Goal: Transaction & Acquisition: Obtain resource

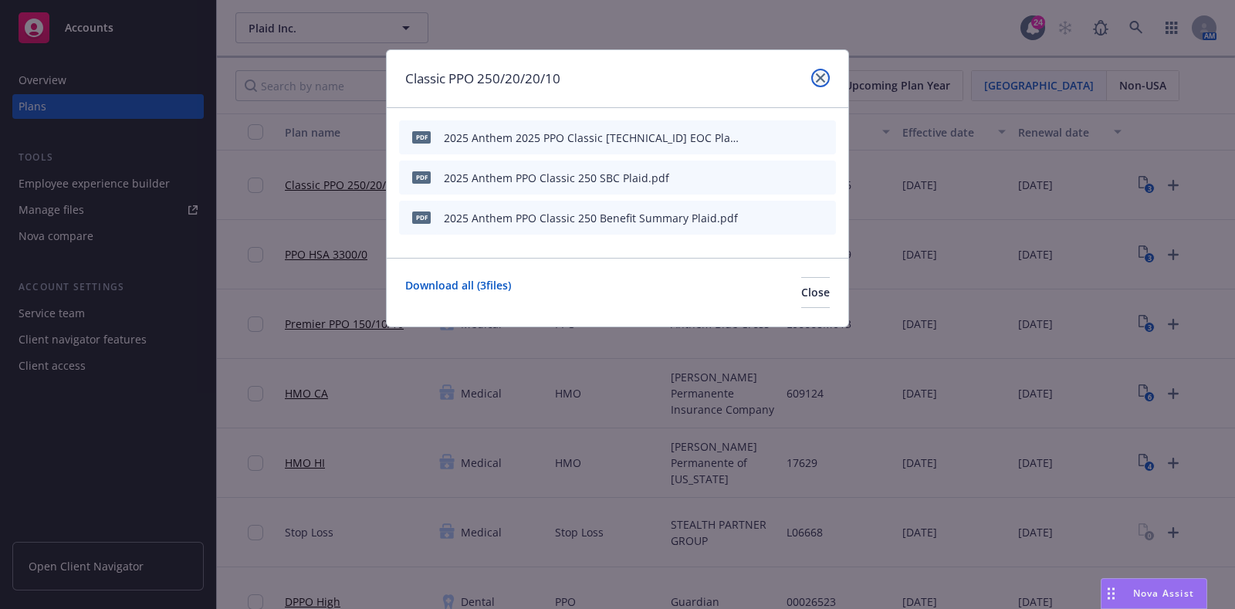
click at [824, 76] on icon "close" at bounding box center [820, 77] width 9 height 9
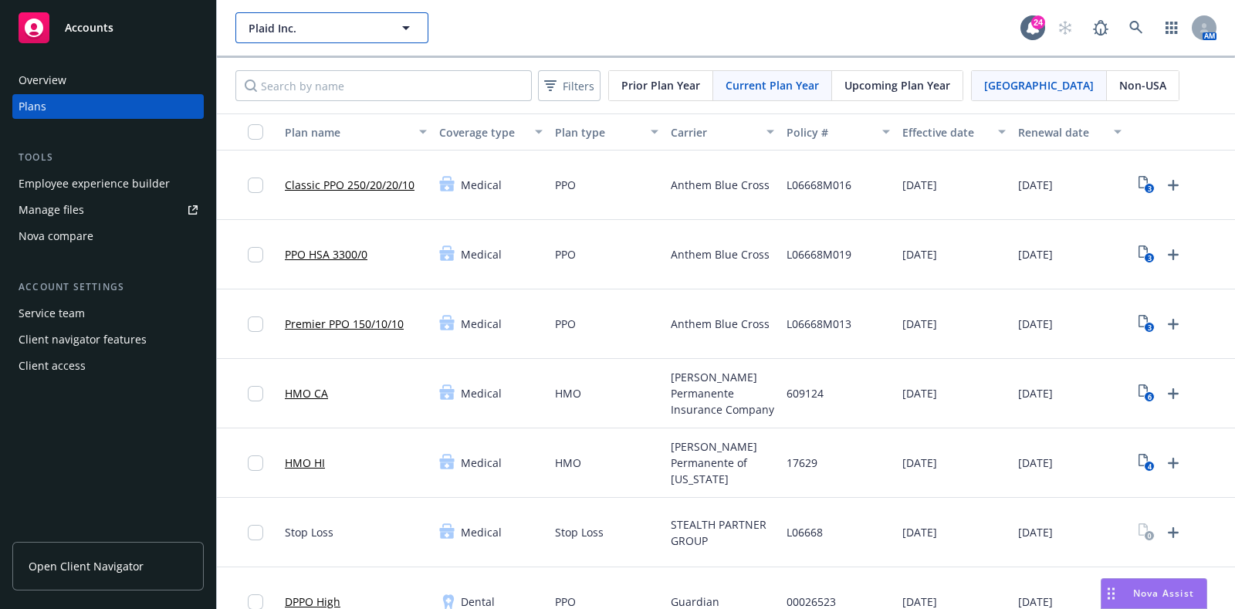
click at [388, 28] on button "Plaid Inc." at bounding box center [331, 27] width 193 height 31
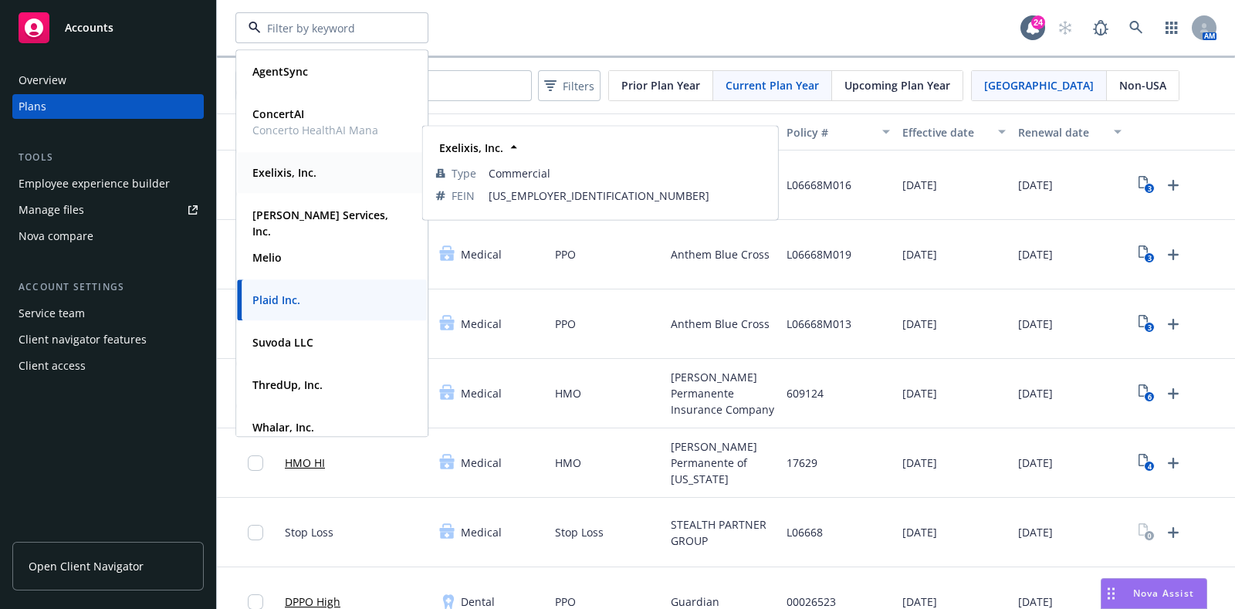
click at [316, 175] on div "Exelixis, Inc." at bounding box center [282, 172] width 73 height 22
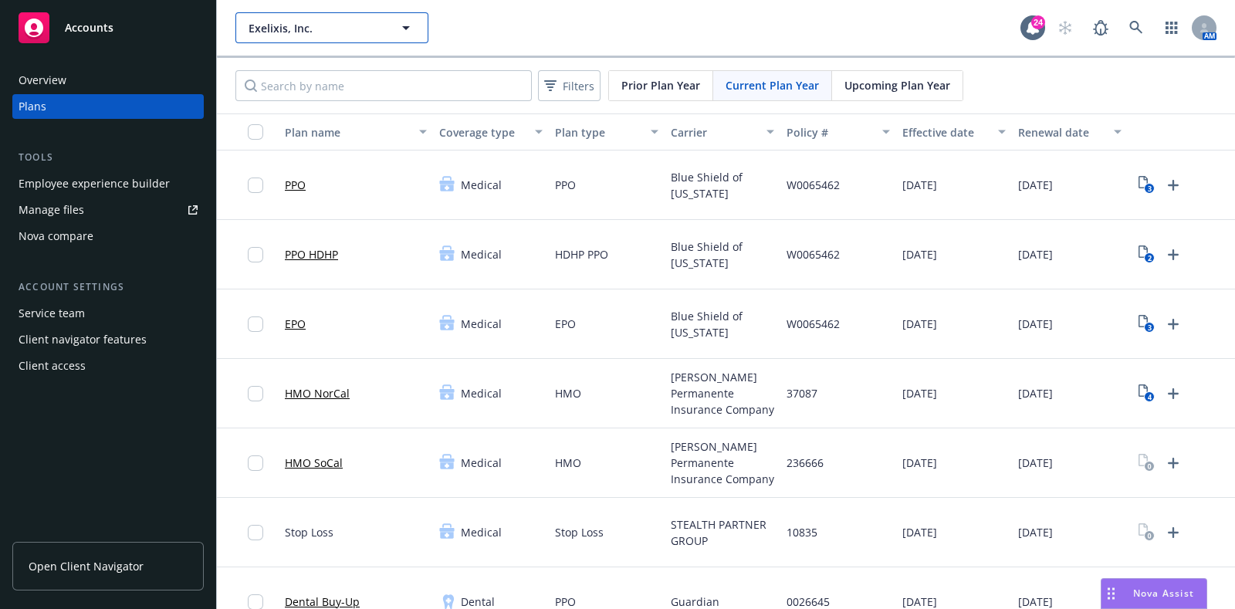
click at [324, 22] on span "Exelixis, Inc." at bounding box center [316, 28] width 134 height 16
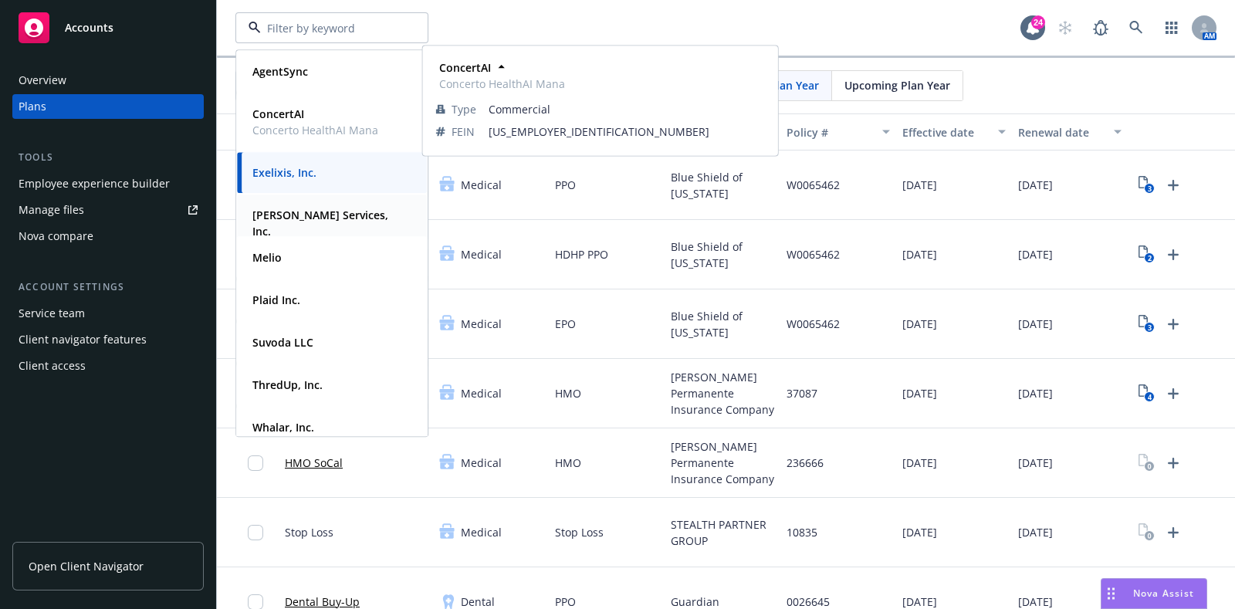
scroll to position [113, 0]
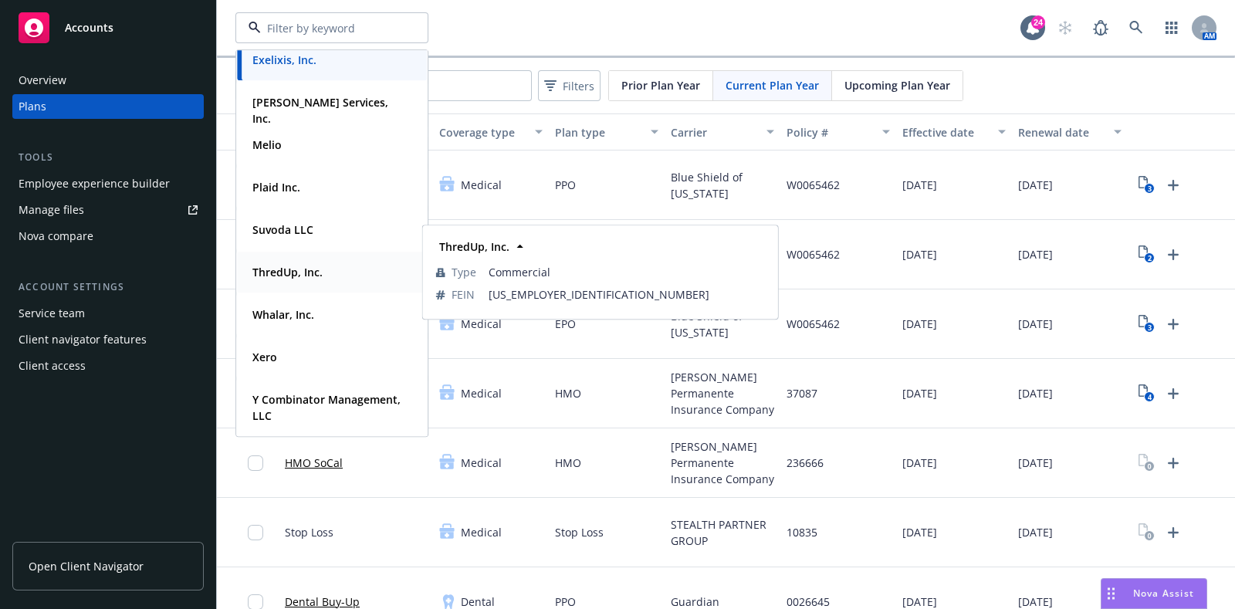
click at [316, 264] on span "ThredUp, Inc." at bounding box center [287, 272] width 70 height 16
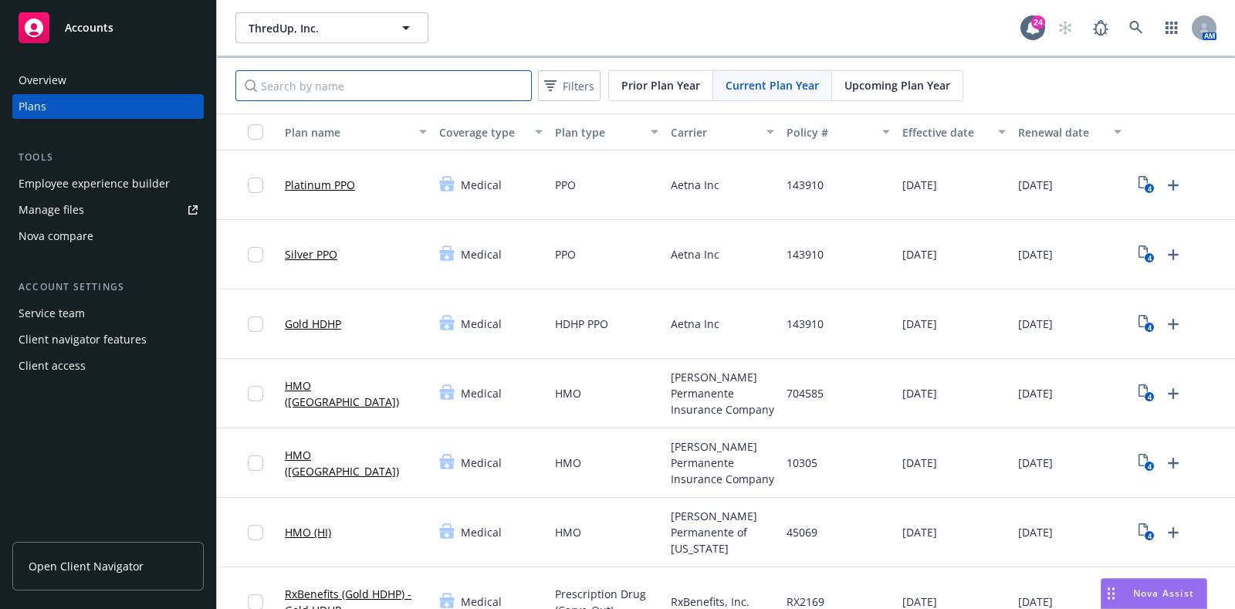
click at [448, 80] on input "Search by name" at bounding box center [383, 85] width 296 height 31
type input "nj"
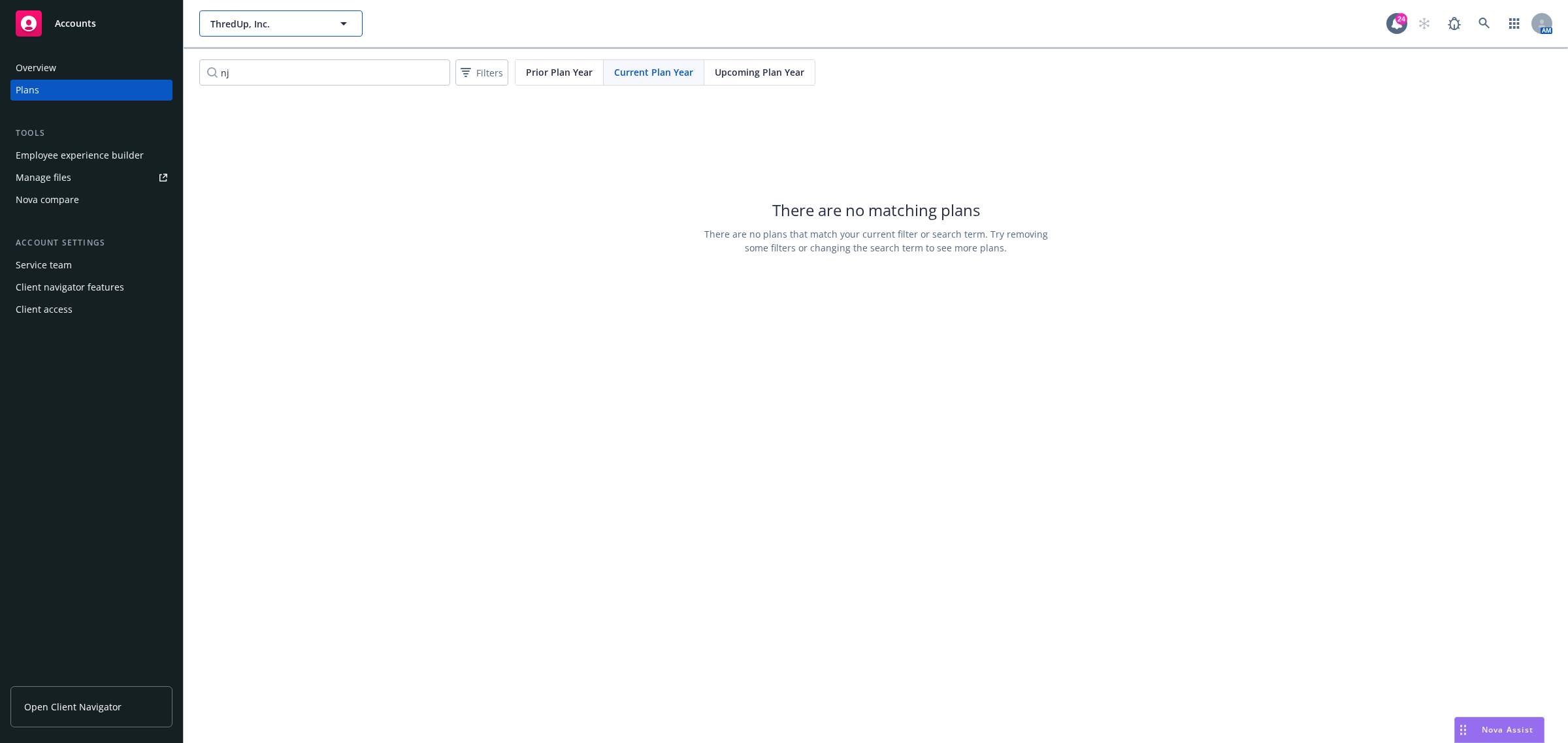
click at [315, 30] on span "ThredUp, Inc." at bounding box center [267, 24] width 113 height 14
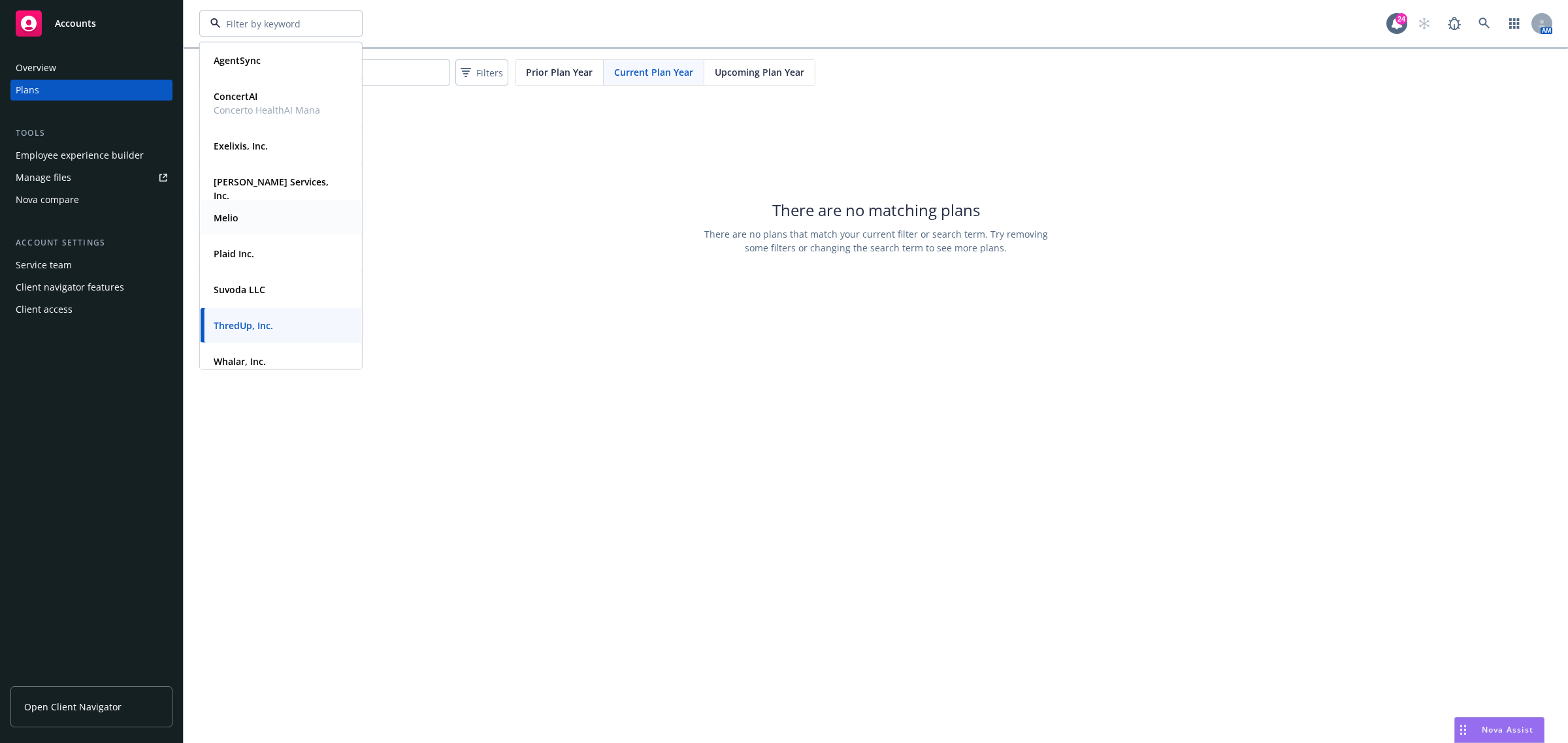
click at [267, 245] on div "Plaid Inc." at bounding box center [280, 254] width 145 height 19
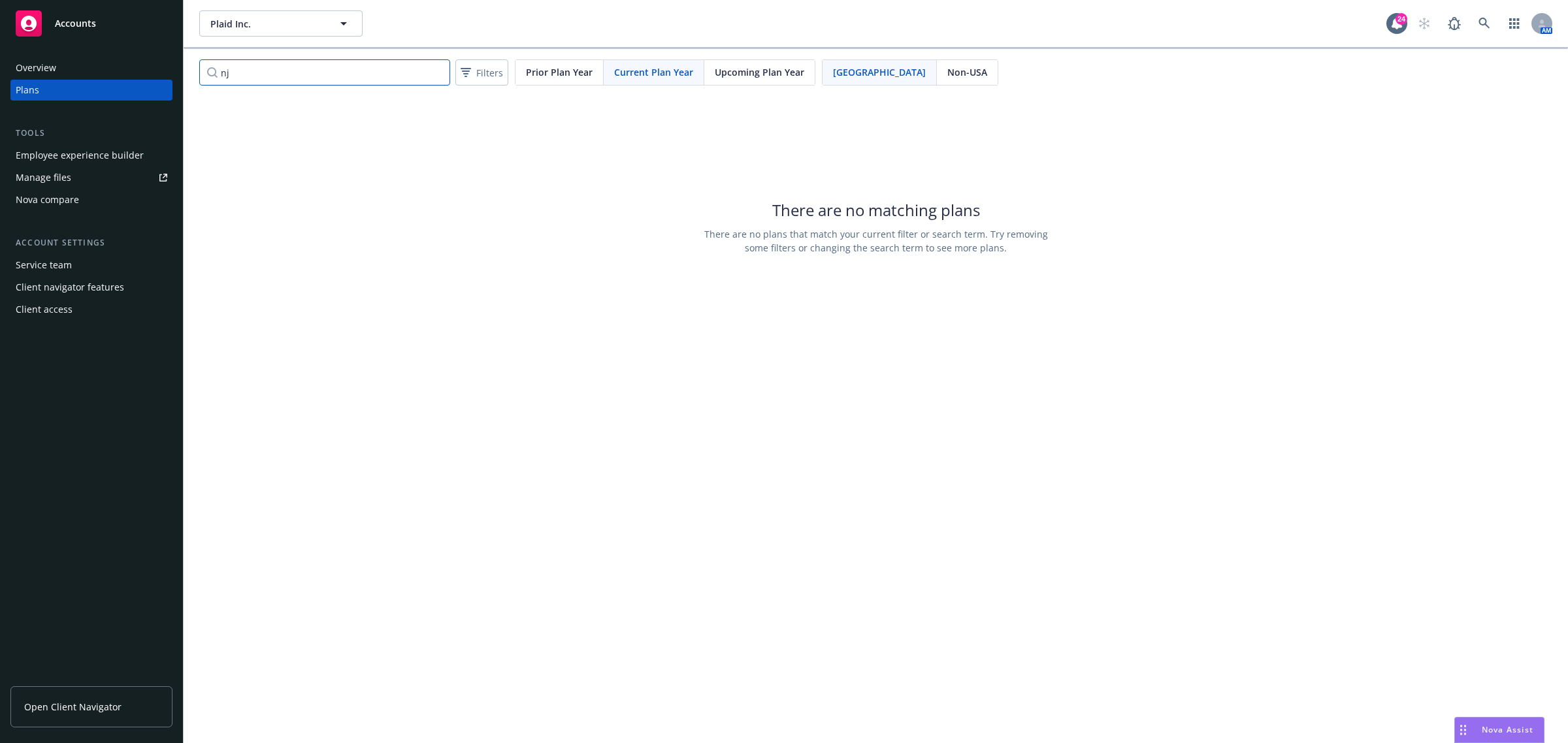
click at [309, 67] on input "nj" at bounding box center [324, 72] width 250 height 26
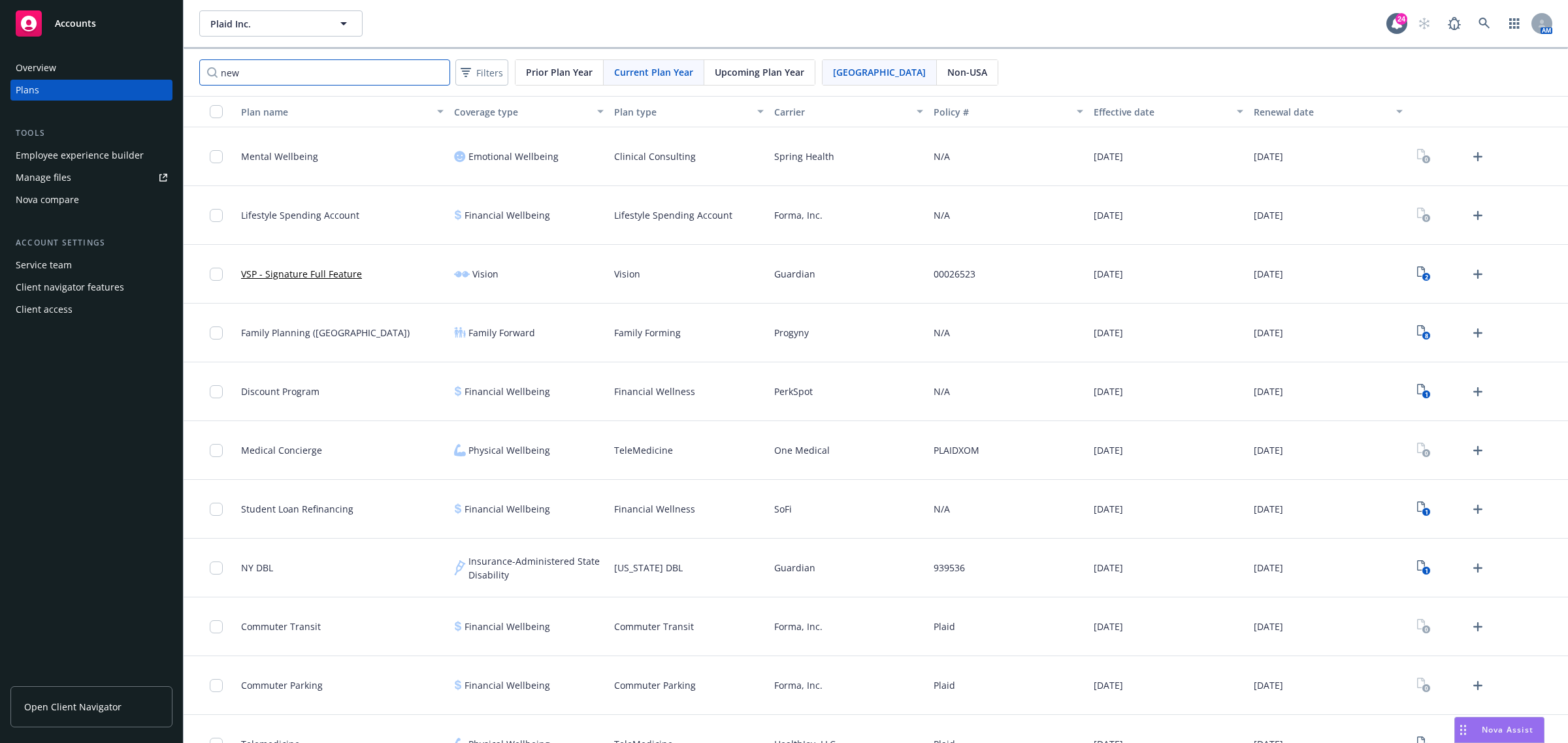
type input "new"
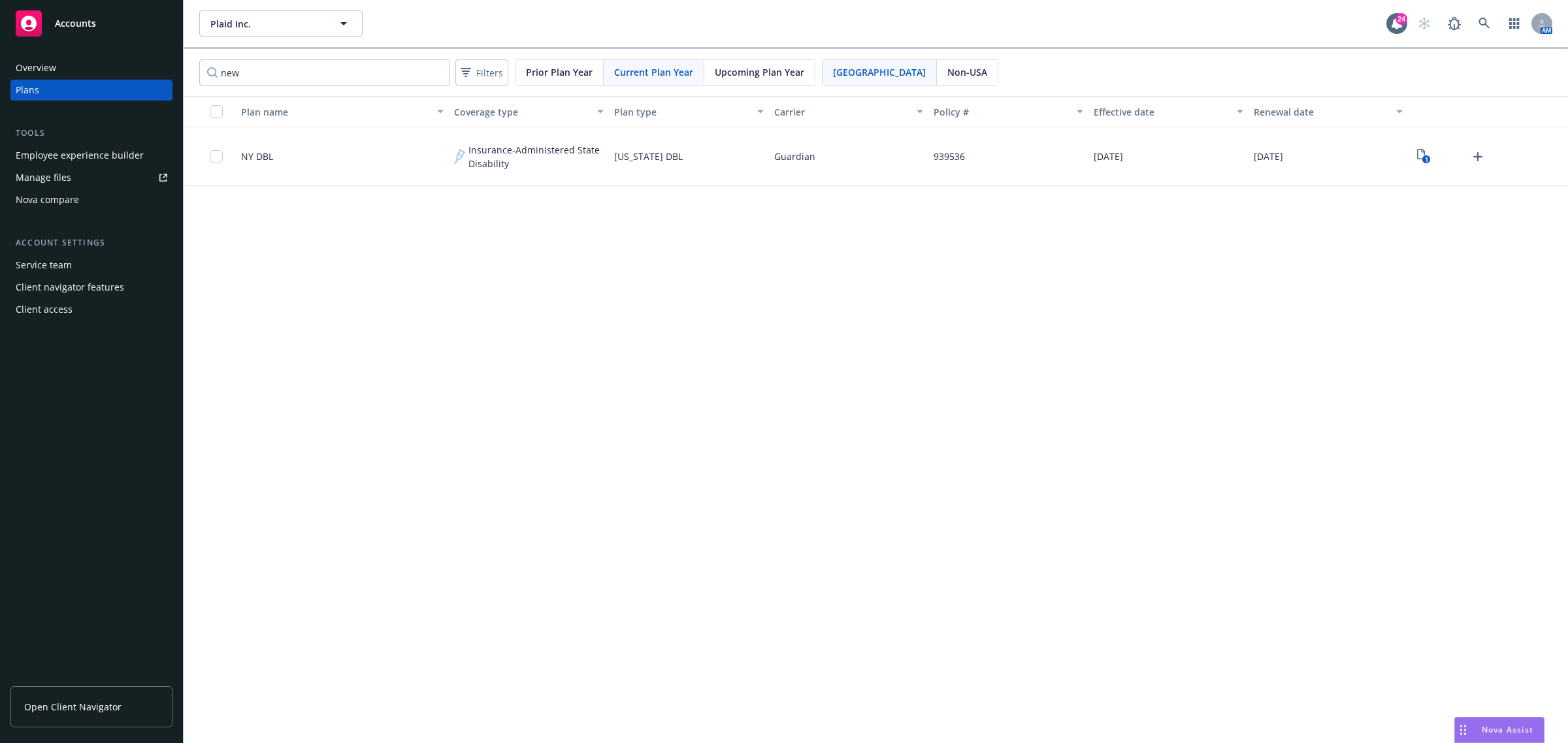
click at [558, 76] on span "Prior Plan Year" at bounding box center [558, 72] width 67 height 14
click at [327, 18] on button "Plaid Inc." at bounding box center [280, 23] width 163 height 26
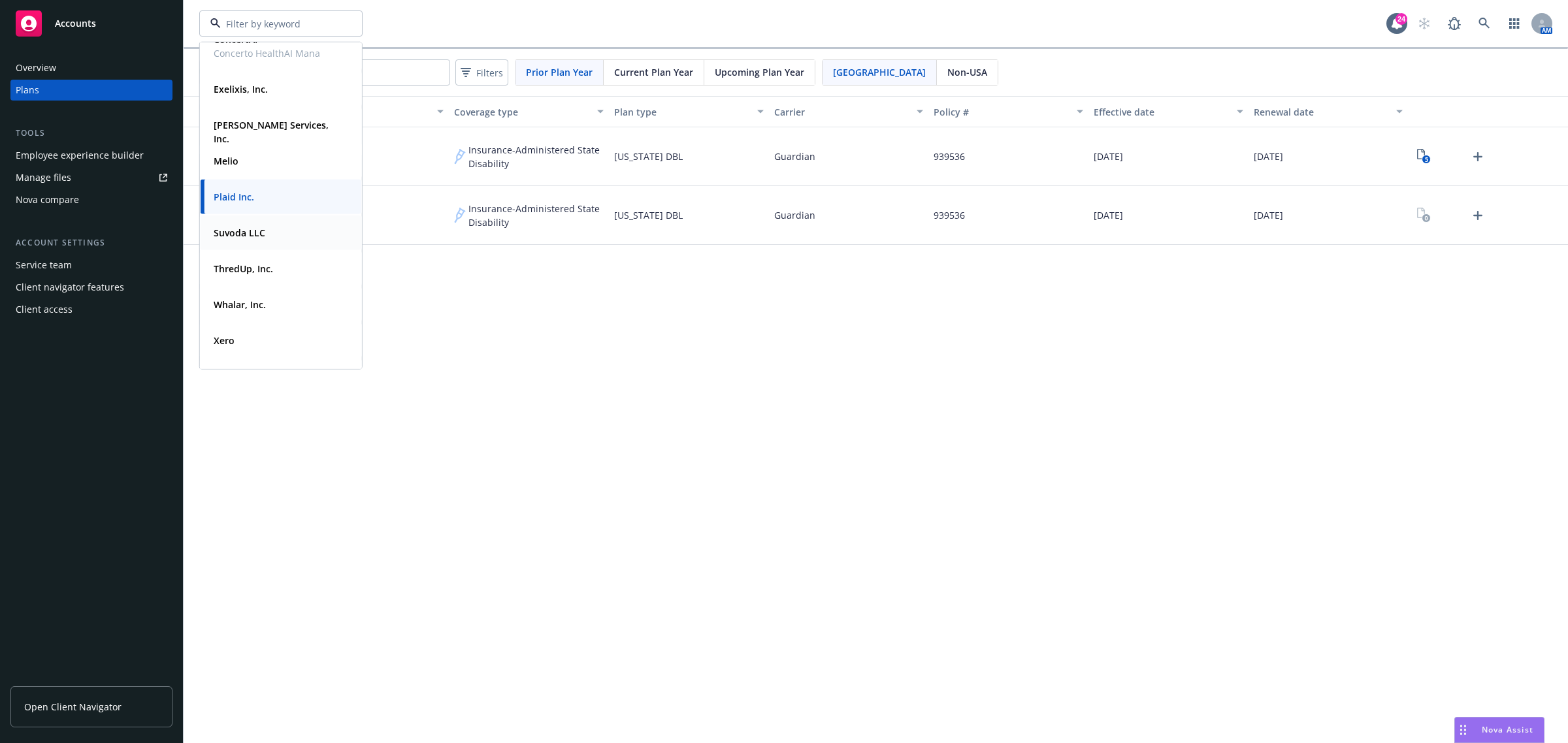
scroll to position [96, 0]
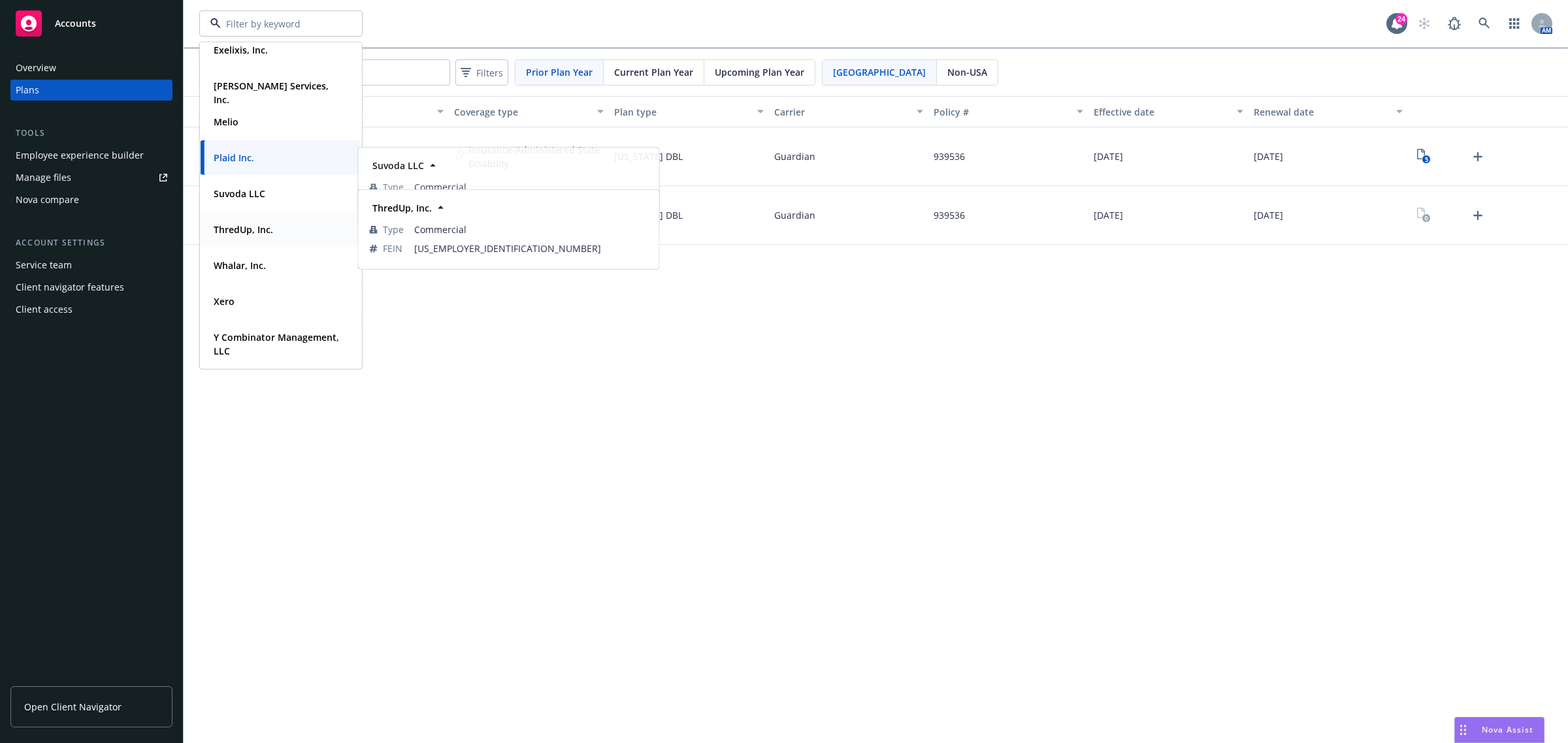
click at [276, 234] on div "ThredUp, Inc." at bounding box center [280, 229] width 145 height 19
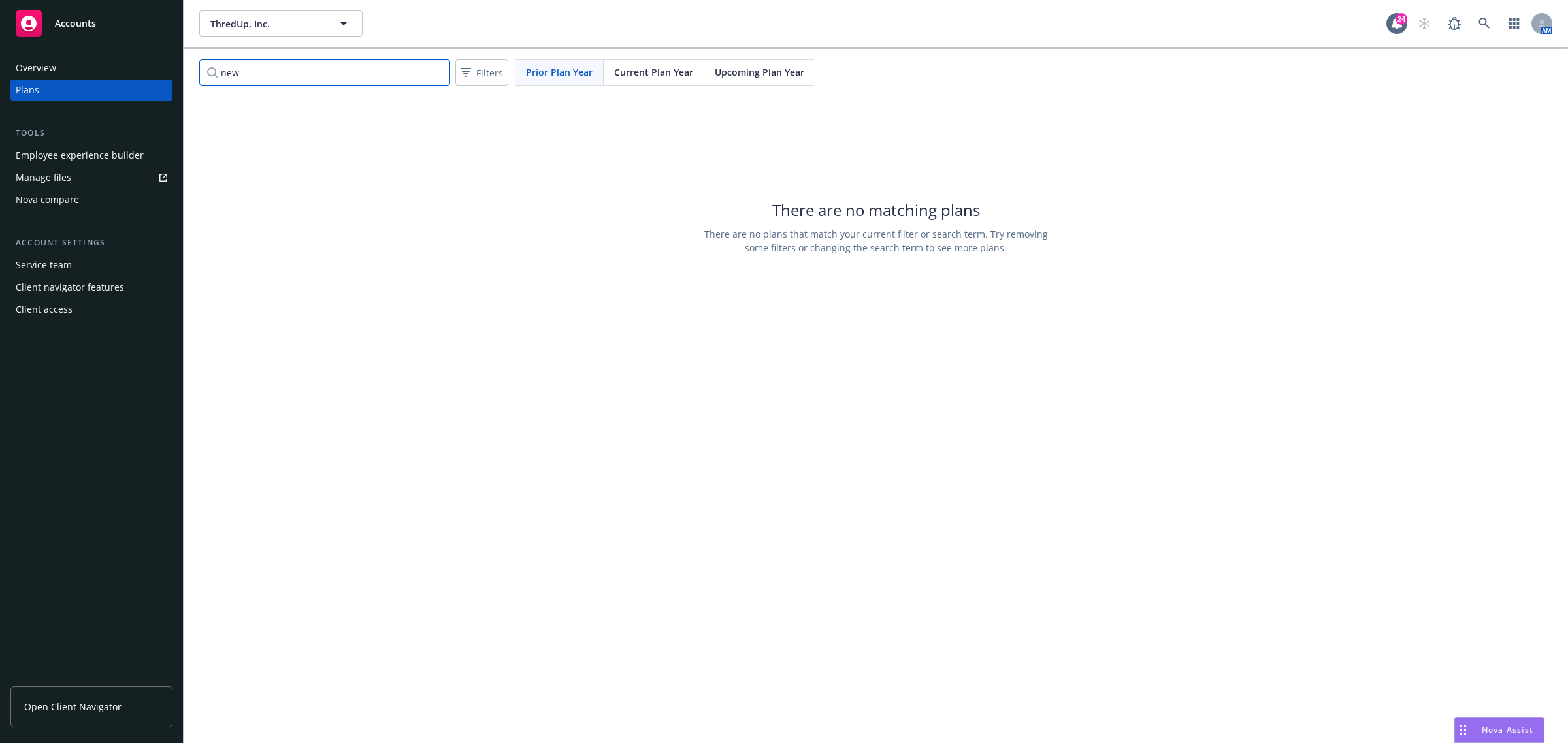
click at [322, 65] on input "new" at bounding box center [324, 72] width 250 height 26
type input "n"
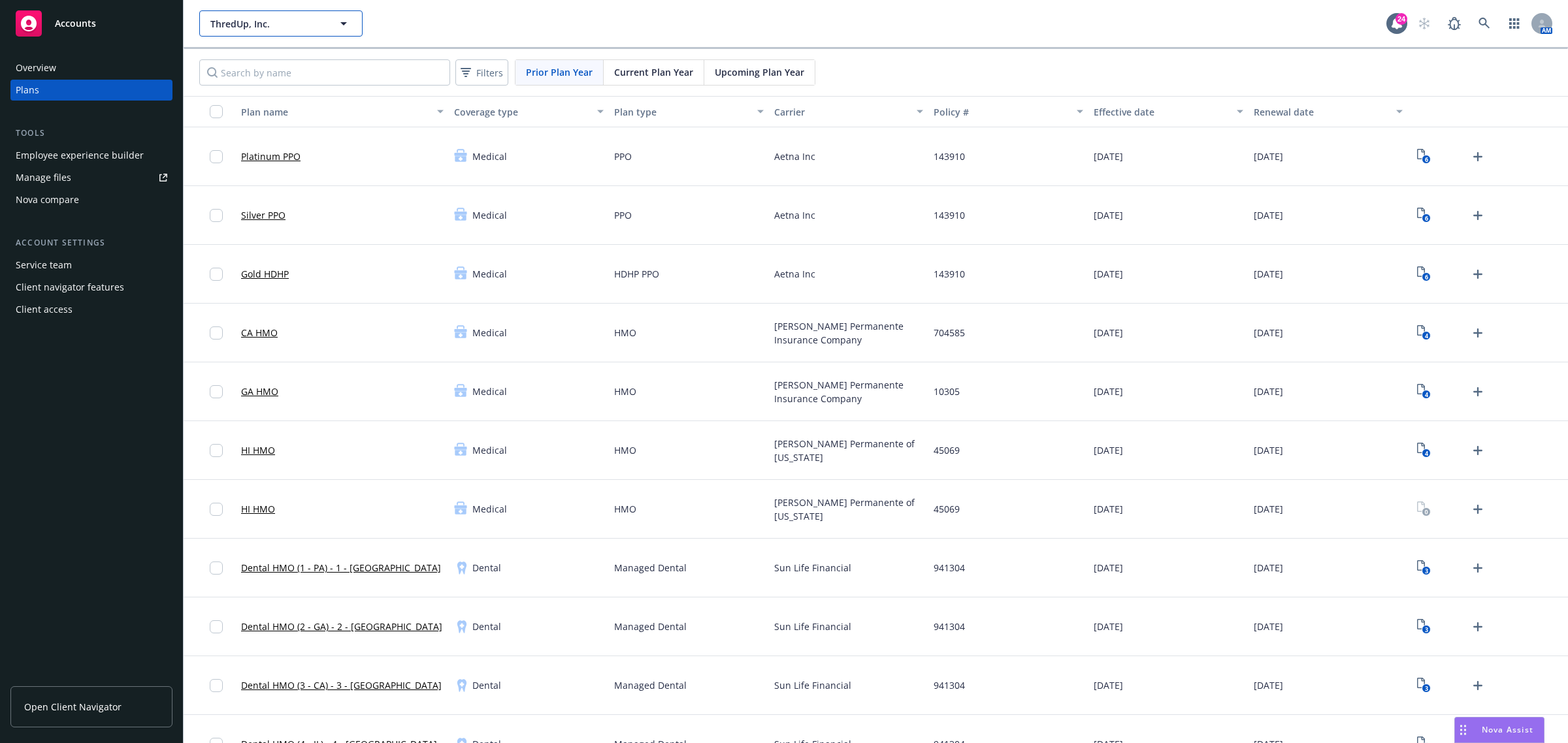
click at [260, 13] on button "ThredUp, Inc." at bounding box center [280, 23] width 163 height 26
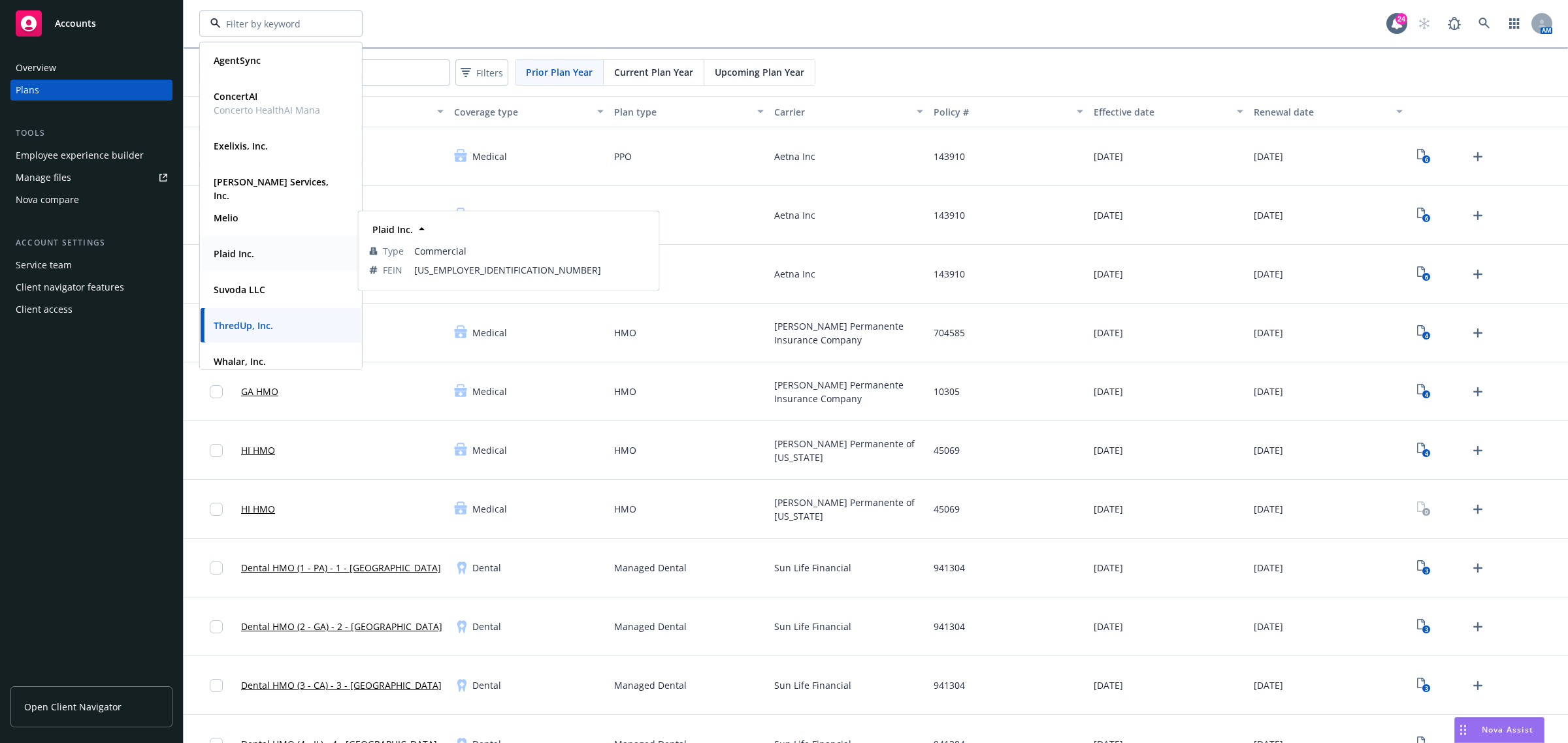
click at [236, 265] on div "Plaid Inc. Type Commercial FEIN 46-0820571" at bounding box center [281, 253] width 161 height 35
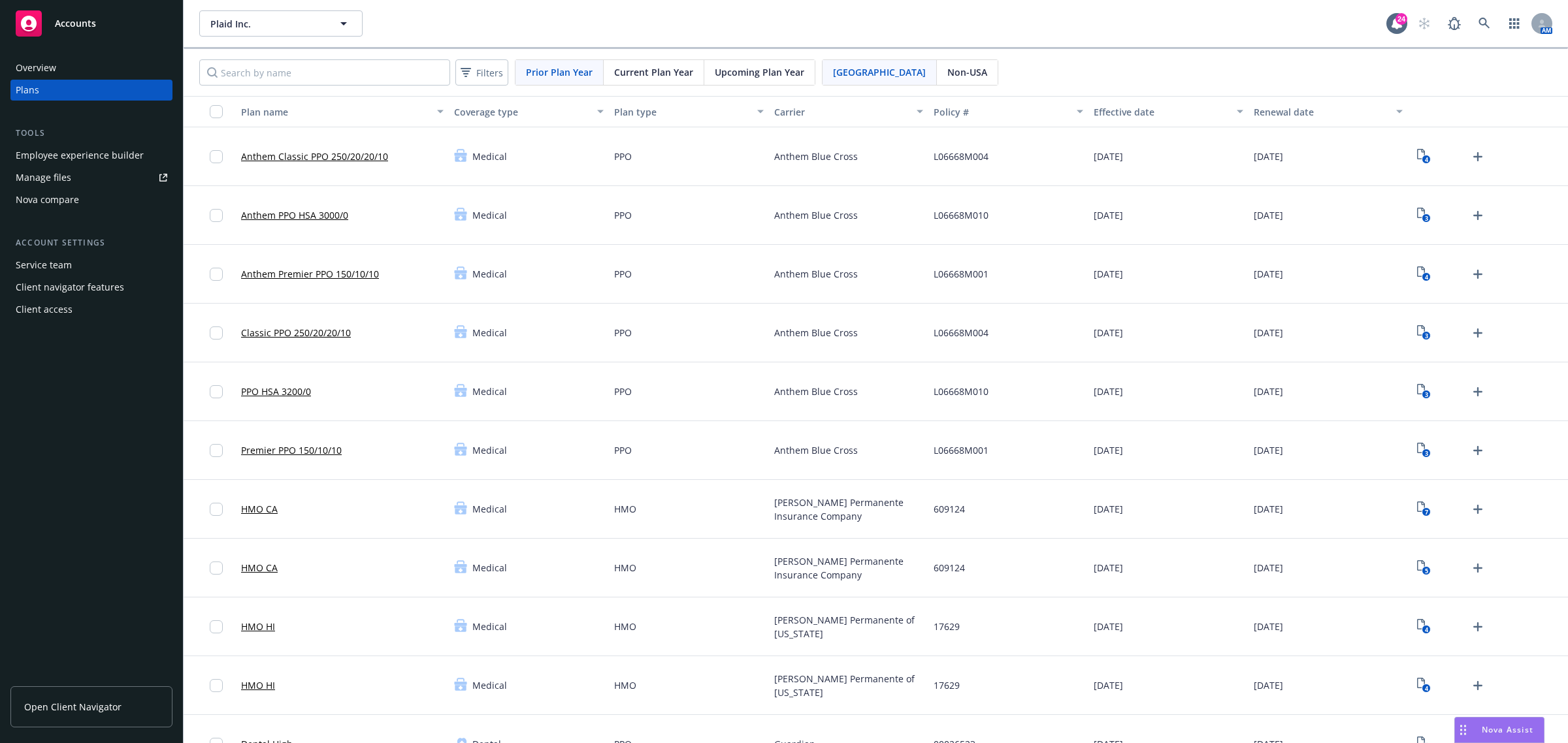
click at [567, 70] on span "Prior Plan Year" at bounding box center [558, 72] width 67 height 14
click at [265, 69] on input "Search by name" at bounding box center [324, 72] width 250 height 26
type input "nj"
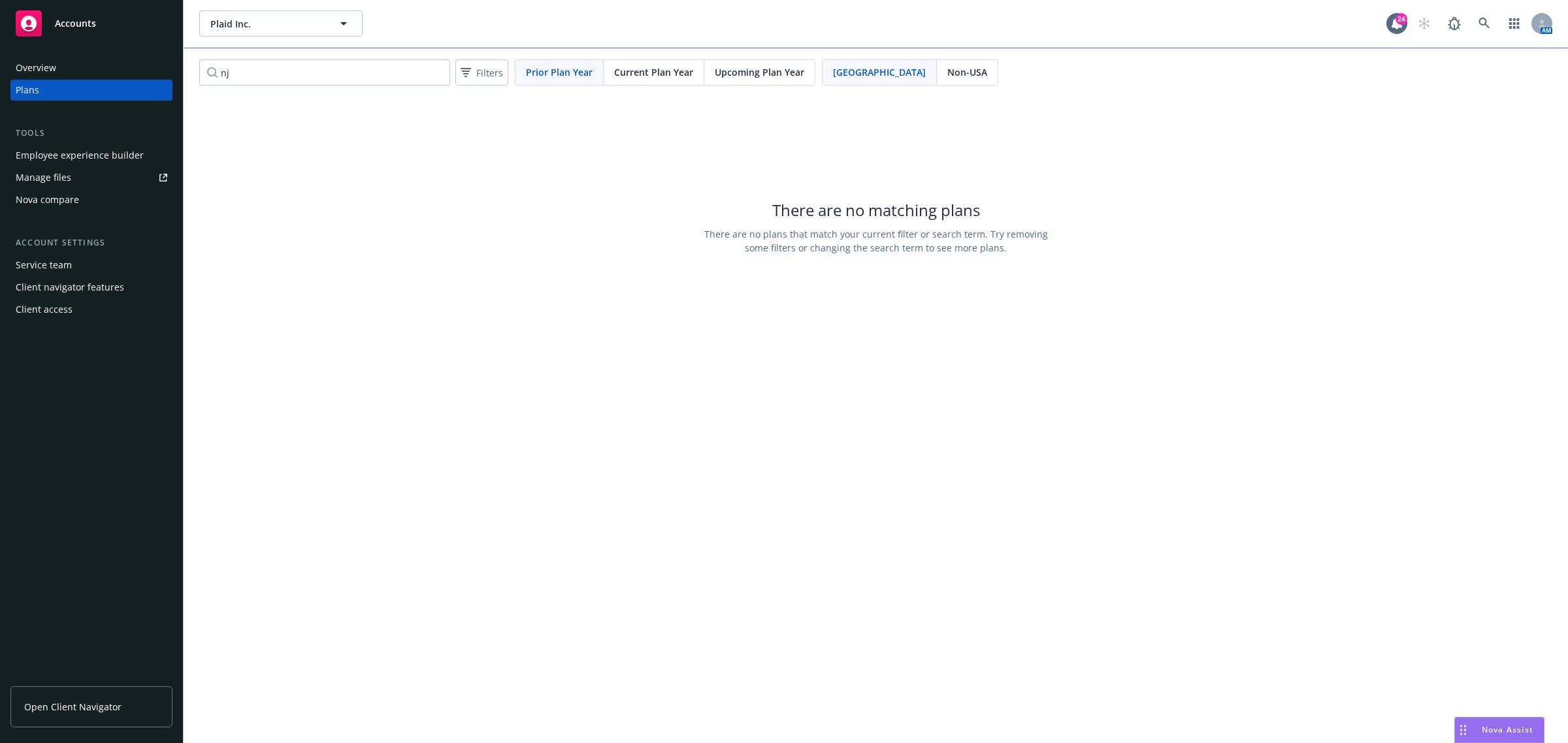
click at [608, 68] on div "Current Plan Year" at bounding box center [653, 72] width 101 height 25
click at [635, 65] on span "Current Plan Year" at bounding box center [653, 72] width 79 height 14
click at [348, 70] on input "nj" at bounding box center [324, 72] width 250 height 26
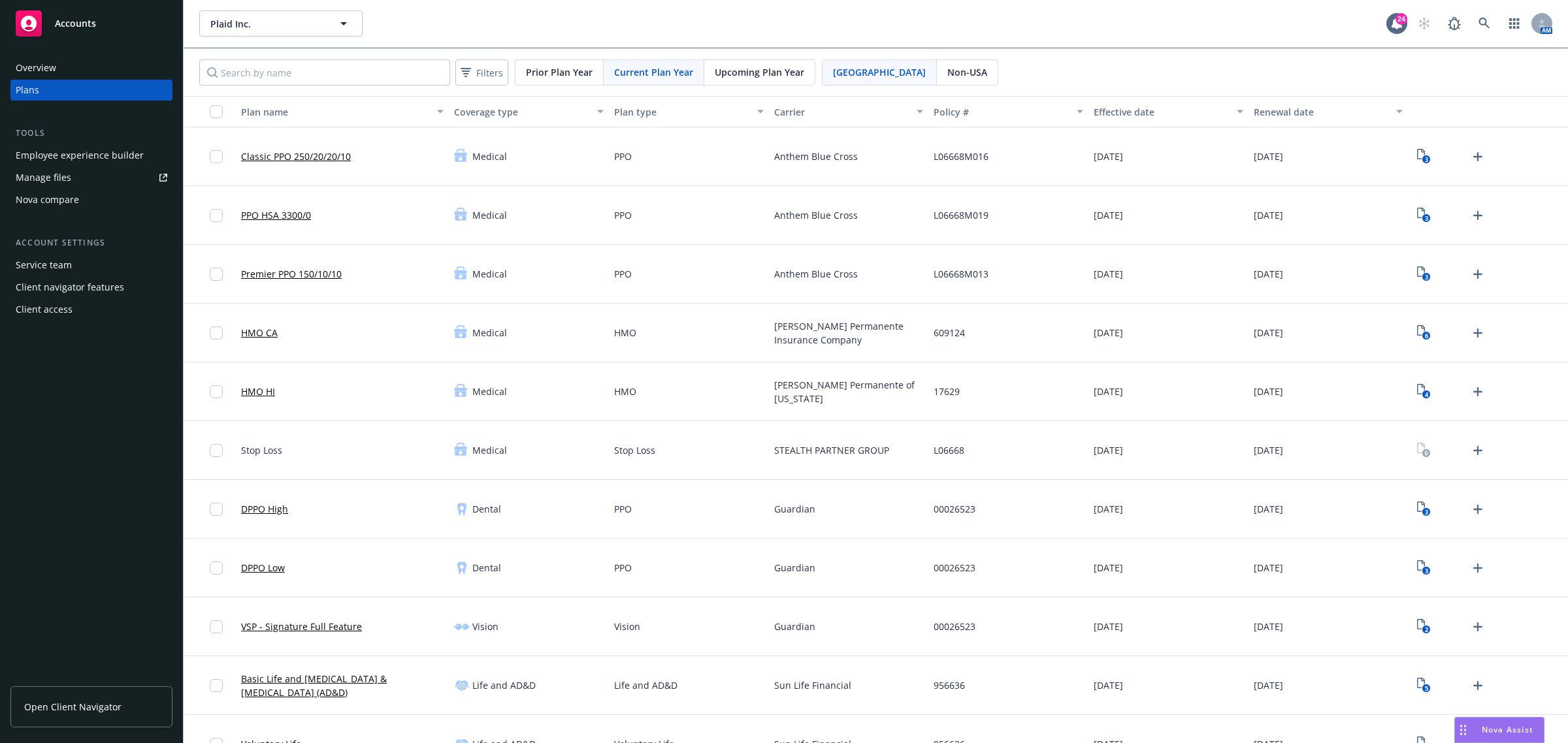
click at [649, 81] on div "Current Plan Year" at bounding box center [653, 72] width 101 height 25
click at [311, 24] on span "Plaid Inc." at bounding box center [267, 24] width 113 height 14
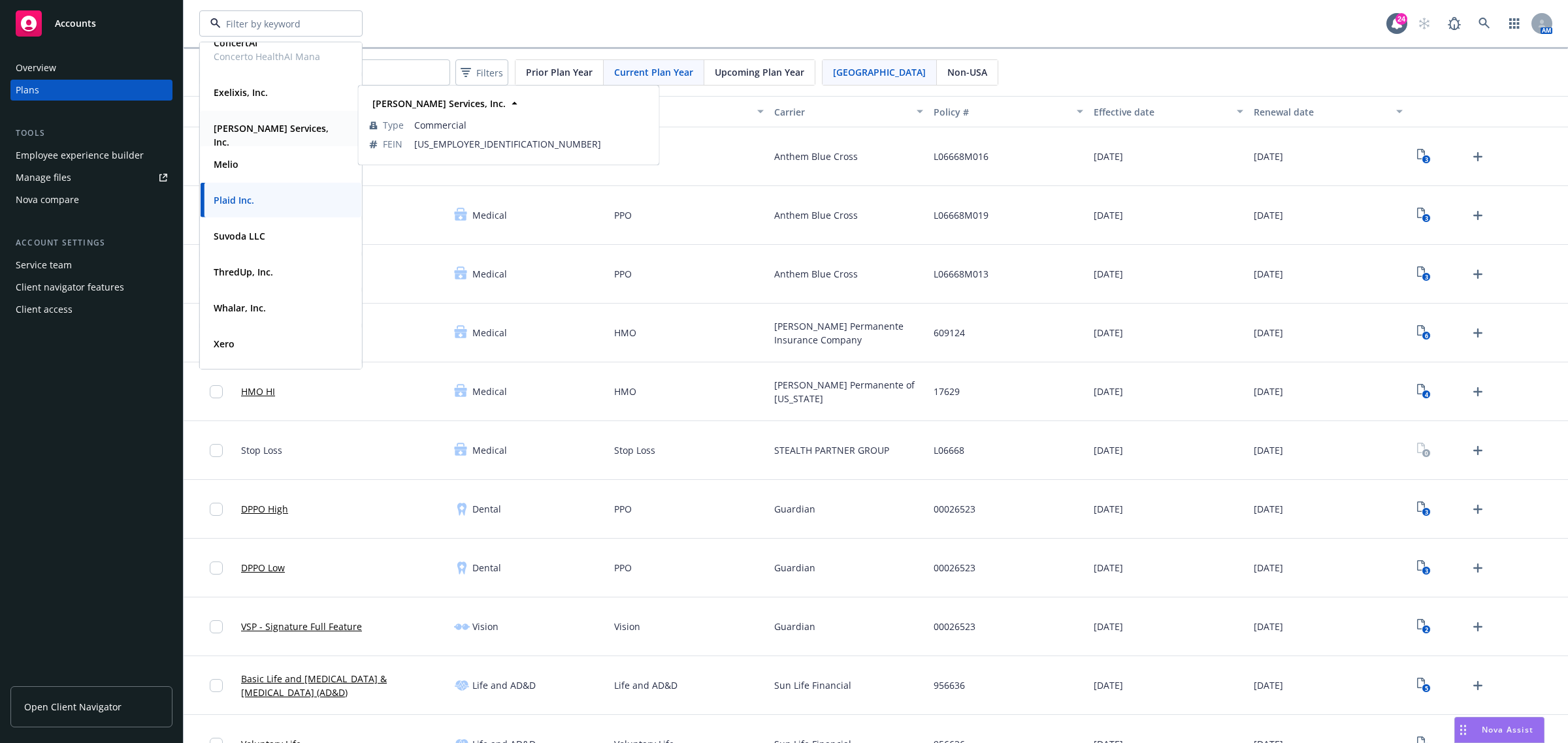
scroll to position [96, 0]
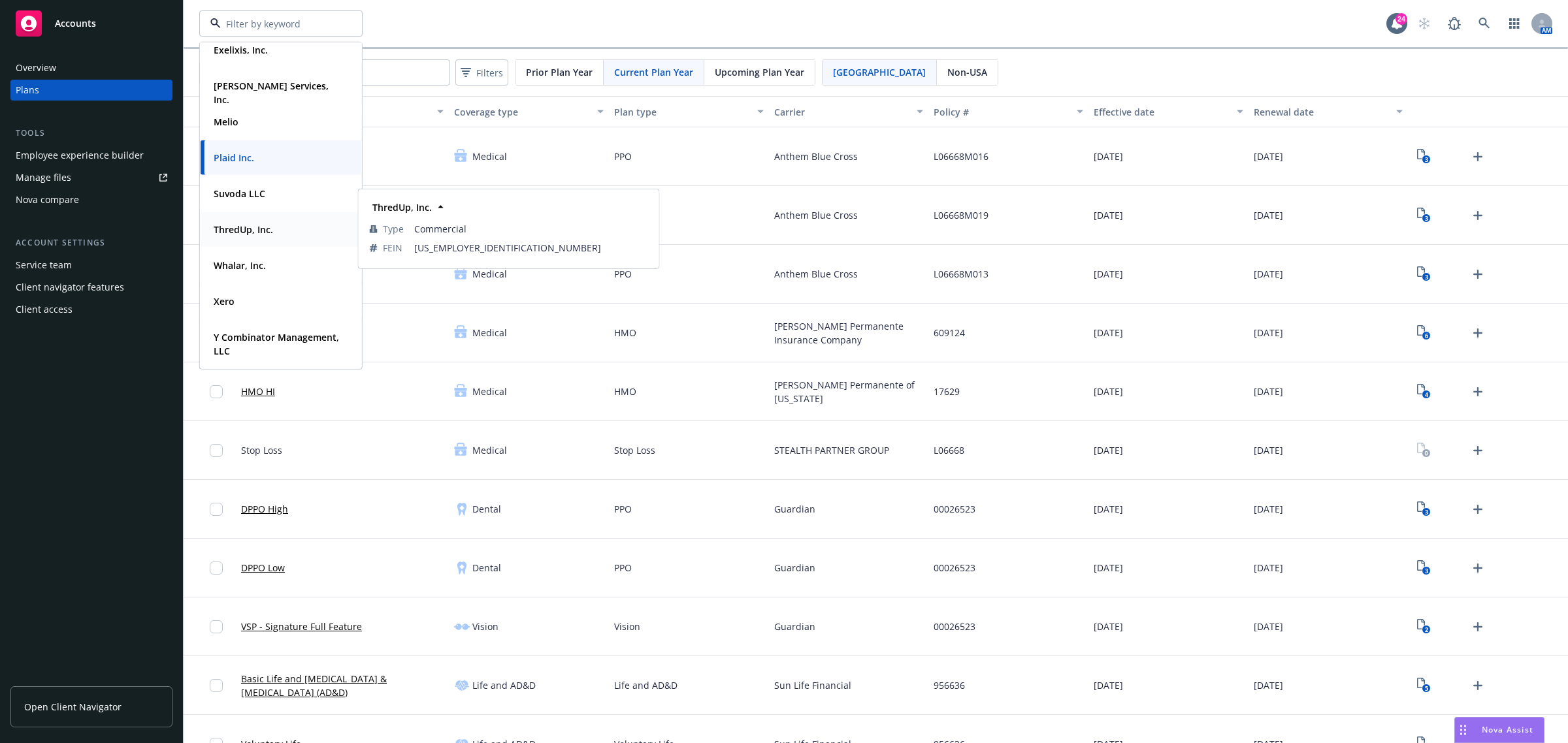
click at [265, 237] on div "ThredUp, Inc." at bounding box center [242, 229] width 68 height 19
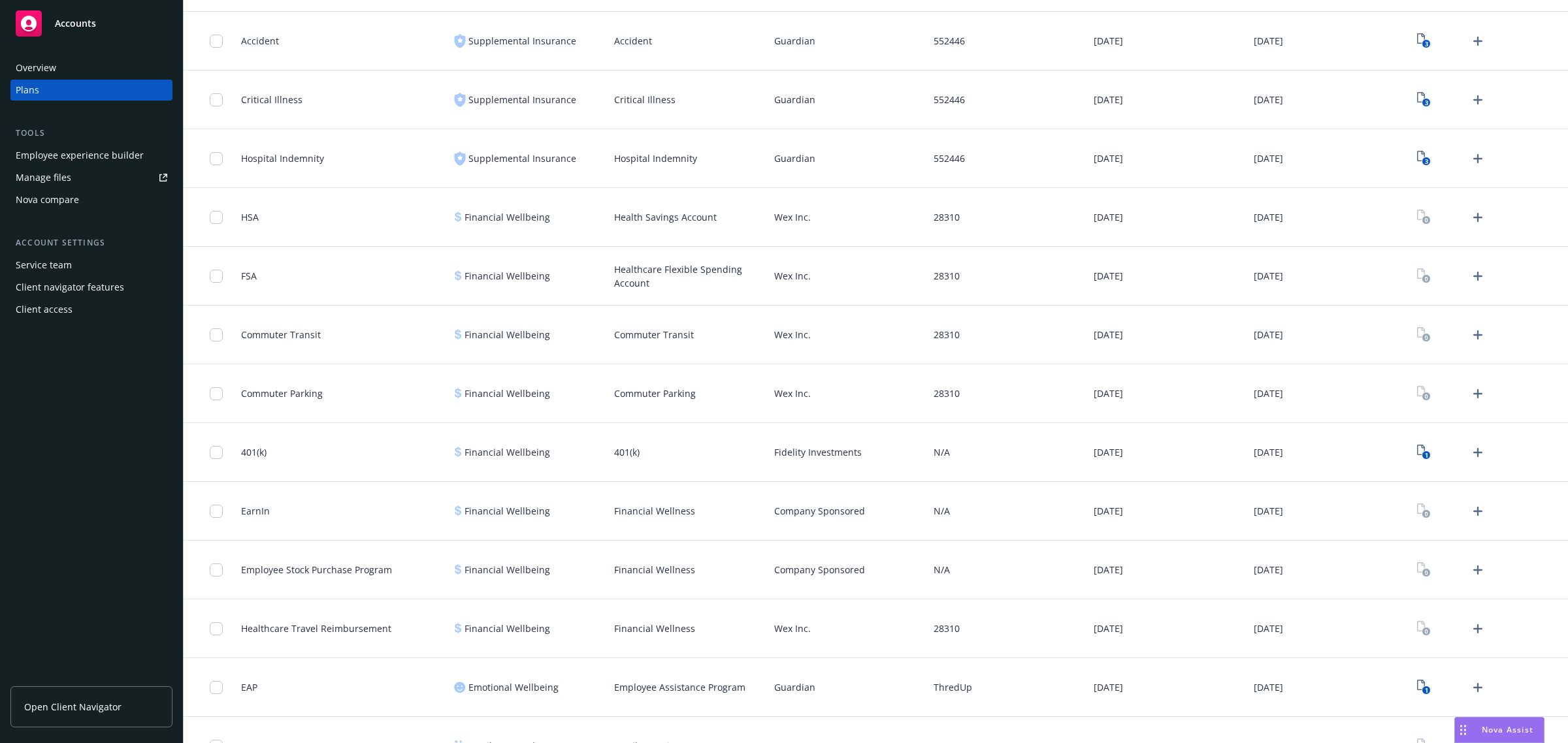
scroll to position [1797, 0]
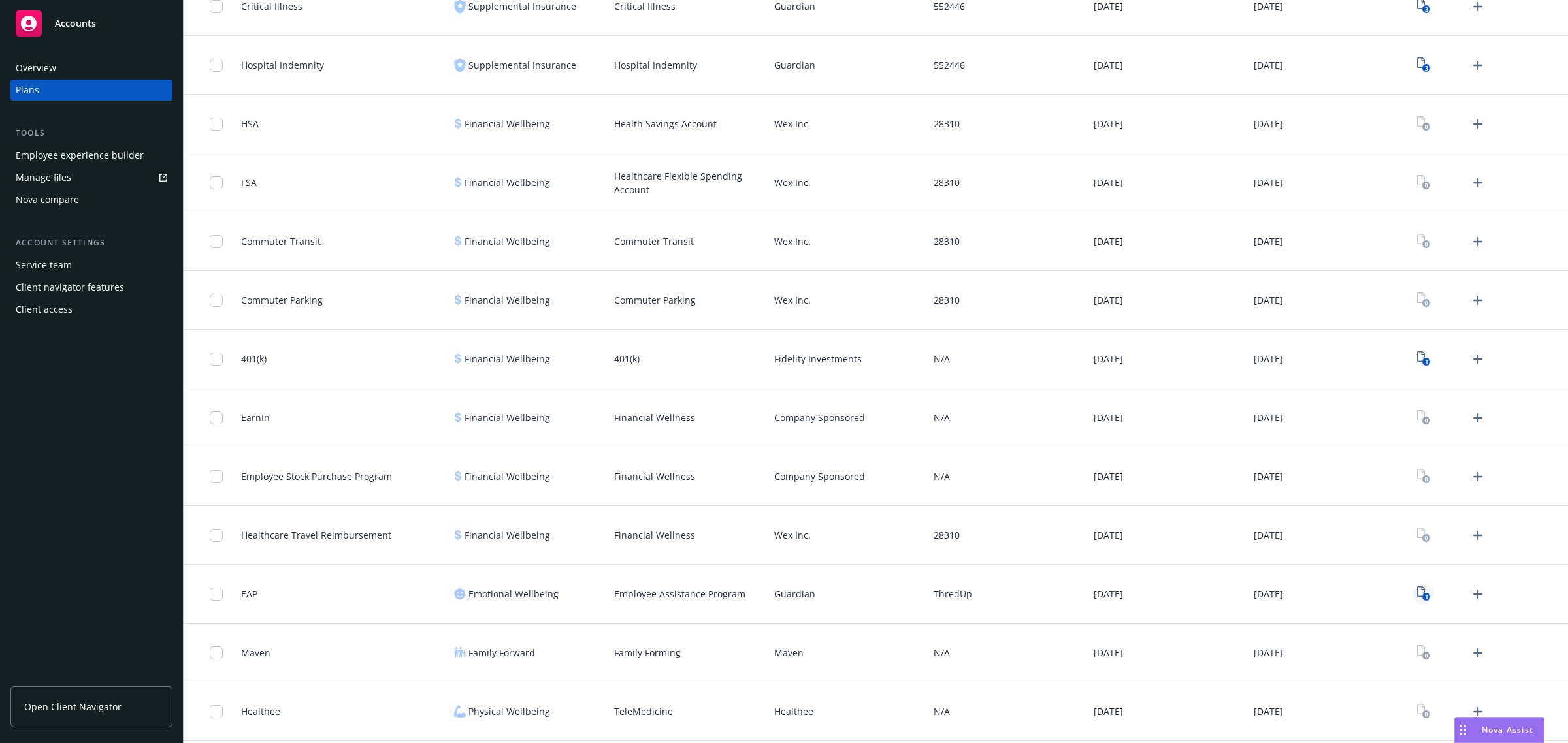
click at [1044, 515] on icon "1" at bounding box center [1423, 594] width 14 height 15
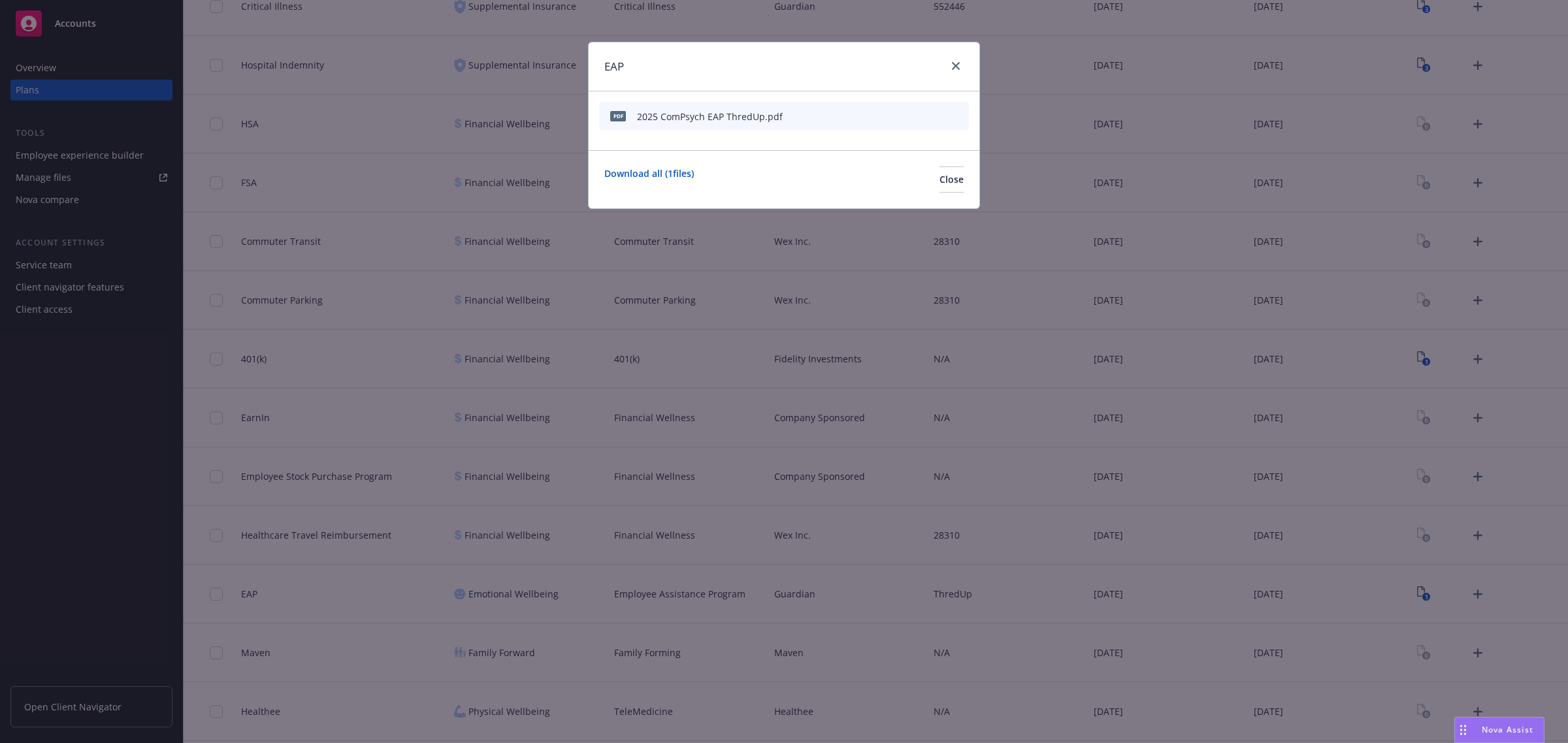
click at [933, 118] on icon "preview file" at bounding box center [935, 115] width 12 height 9
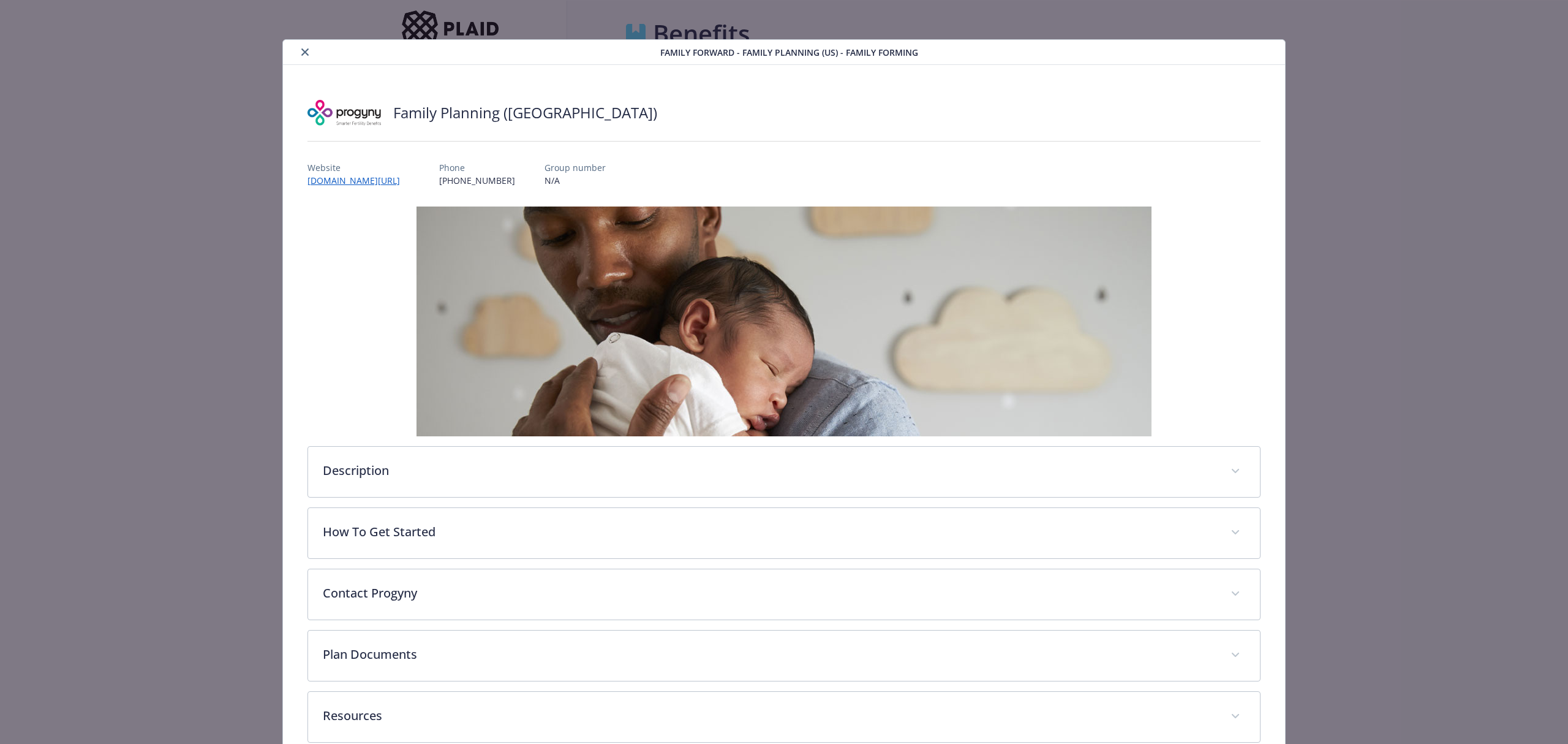
scroll to position [37, 0]
